Goal: Task Accomplishment & Management: Manage account settings

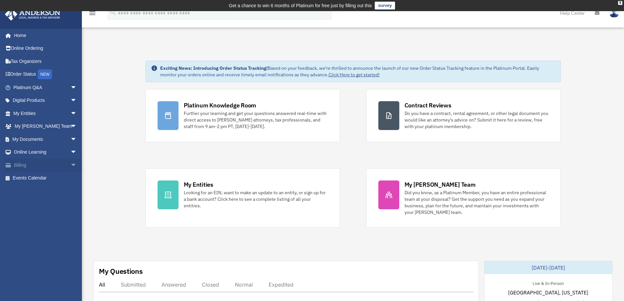
click at [70, 164] on span "arrow_drop_down" at bounding box center [76, 165] width 13 height 13
click at [38, 188] on link "Past Invoices" at bounding box center [48, 191] width 78 height 13
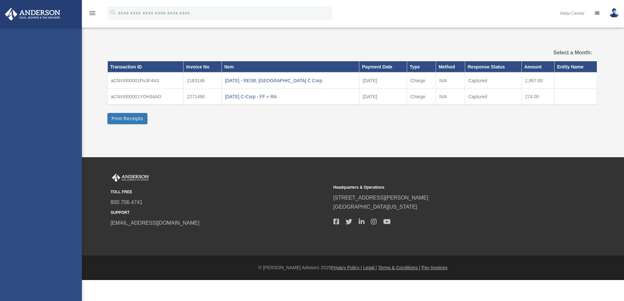
select select
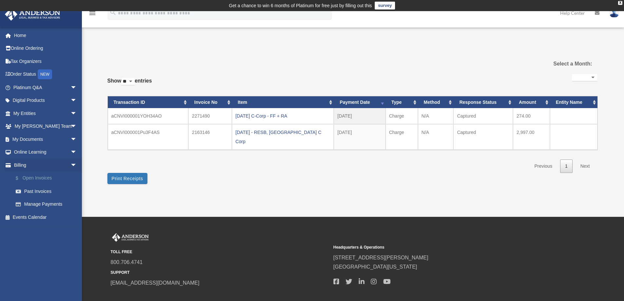
click at [39, 176] on link "$ Open Invoices" at bounding box center [48, 178] width 78 height 13
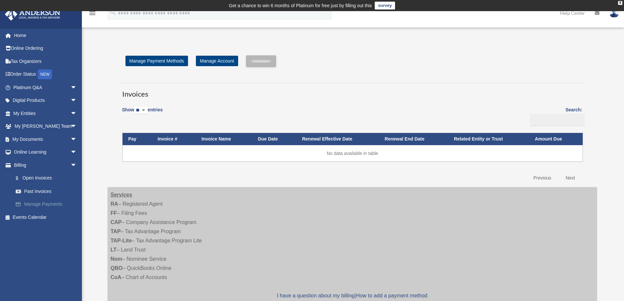
click at [43, 202] on link "Manage Payments" at bounding box center [48, 204] width 78 height 13
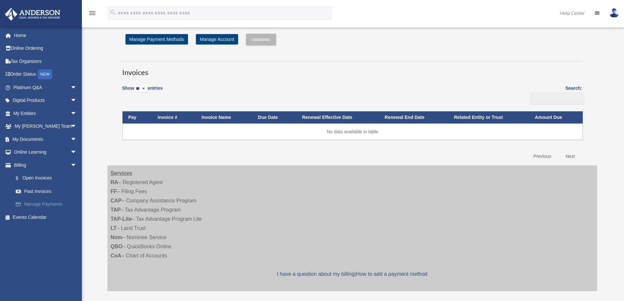
scroll to position [33, 0]
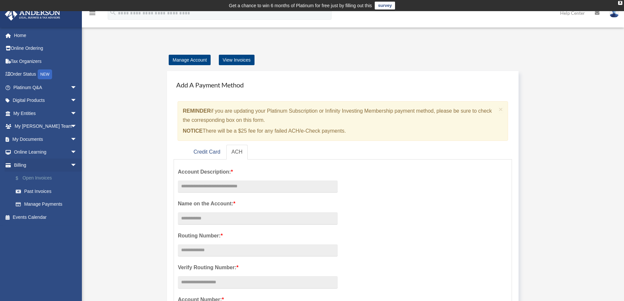
click at [30, 174] on link "$ Open Invoices" at bounding box center [48, 178] width 78 height 13
